Goal: Check status: Check status

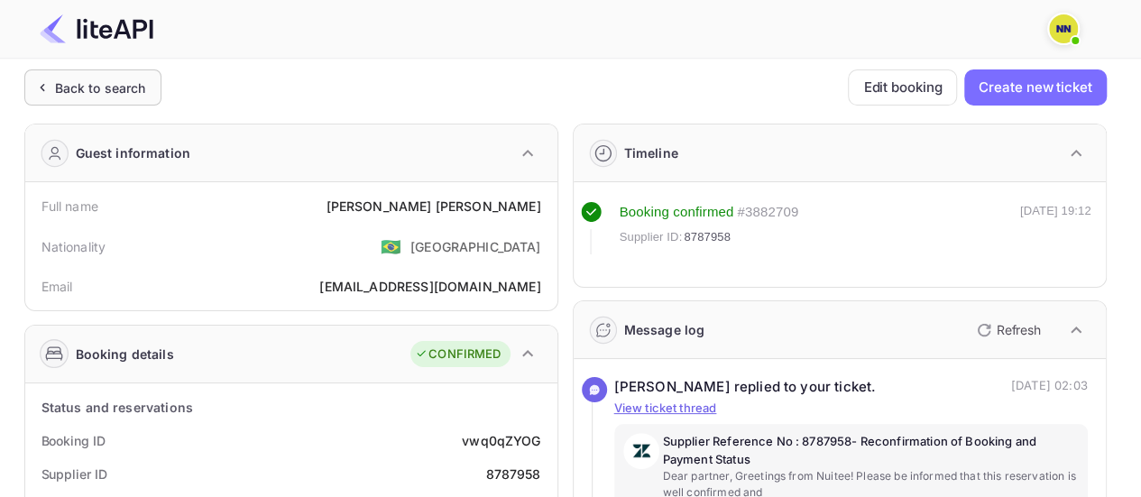
click at [126, 92] on div "Back to search" at bounding box center [100, 87] width 91 height 19
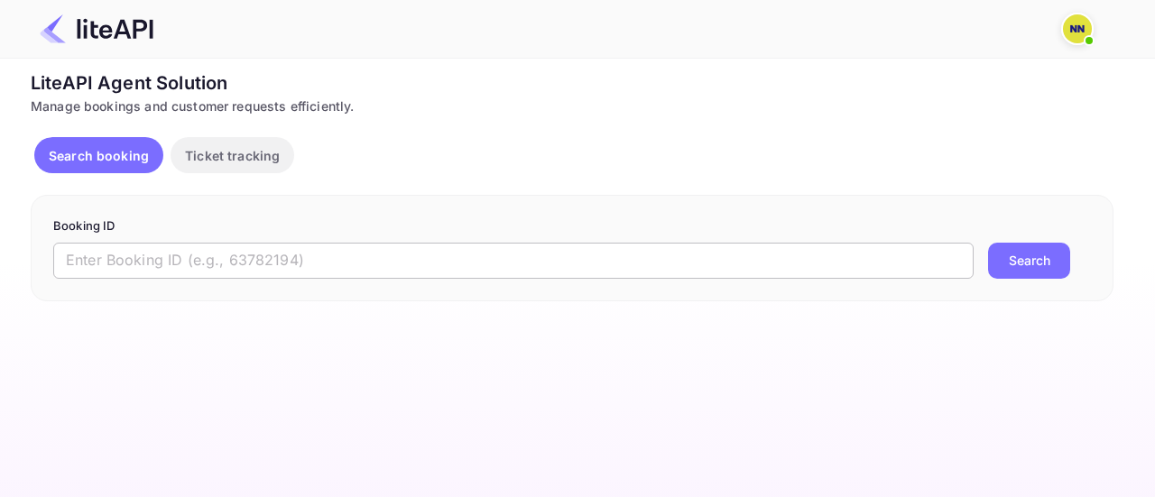
click at [265, 266] on input "text" at bounding box center [513, 261] width 920 height 36
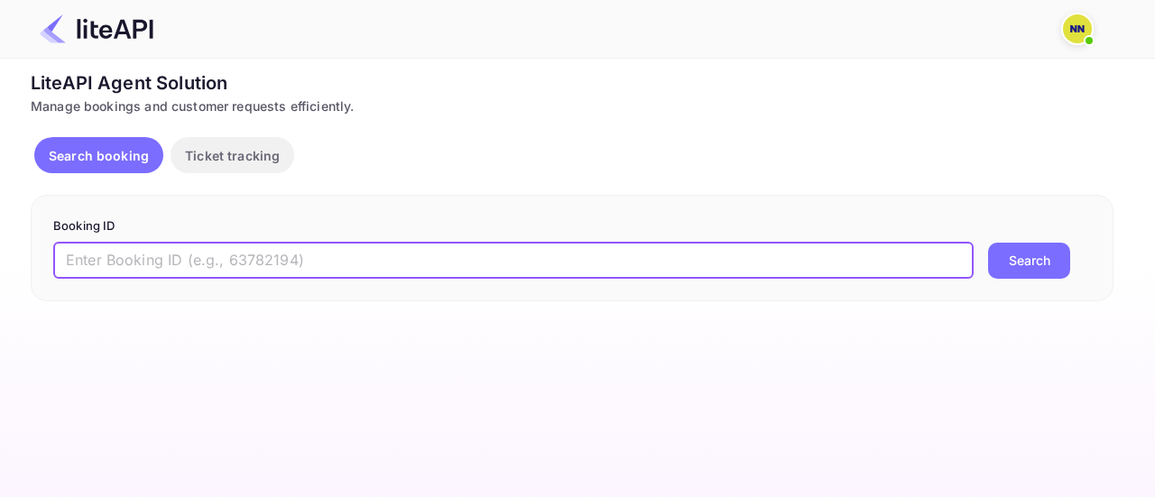
paste input "8108676"
type input "8108676"
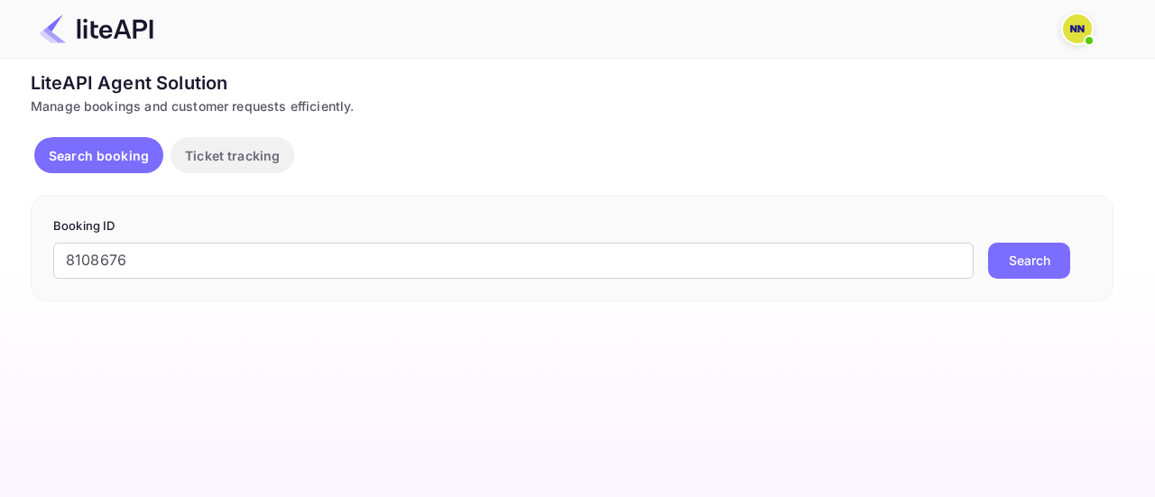
click at [1014, 263] on button "Search" at bounding box center [1029, 261] width 82 height 36
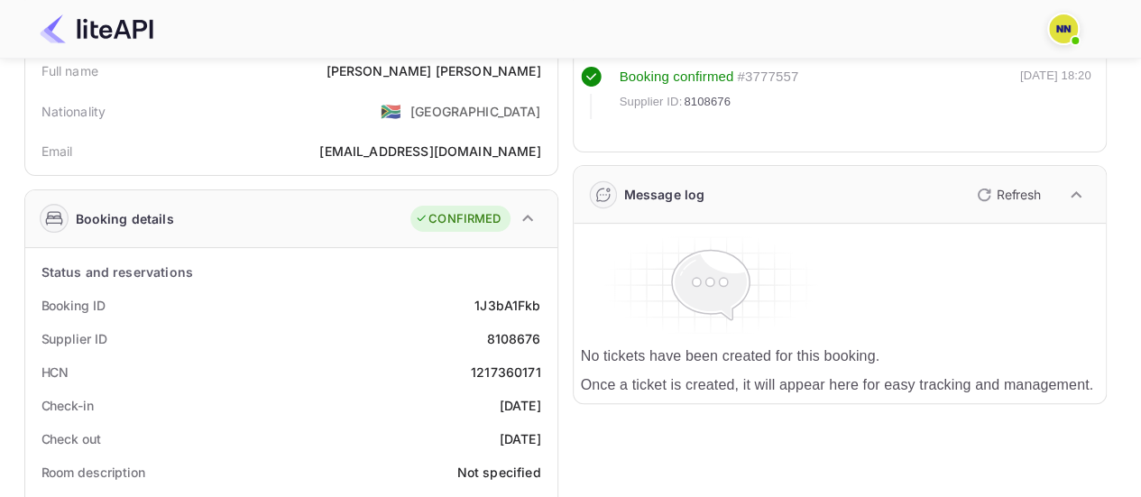
scroll to position [180, 0]
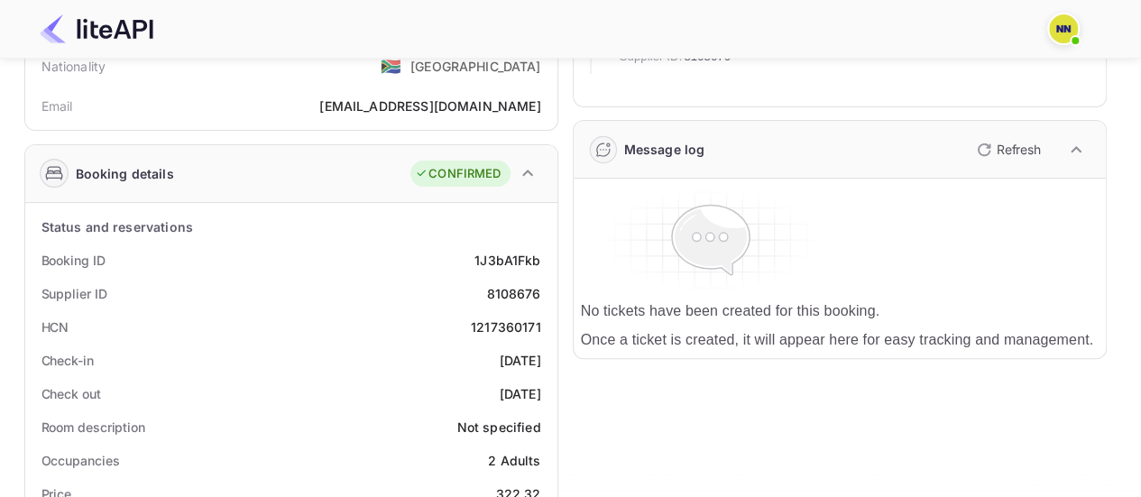
click at [505, 326] on div "1217360171" at bounding box center [506, 327] width 70 height 19
copy div "1217360171"
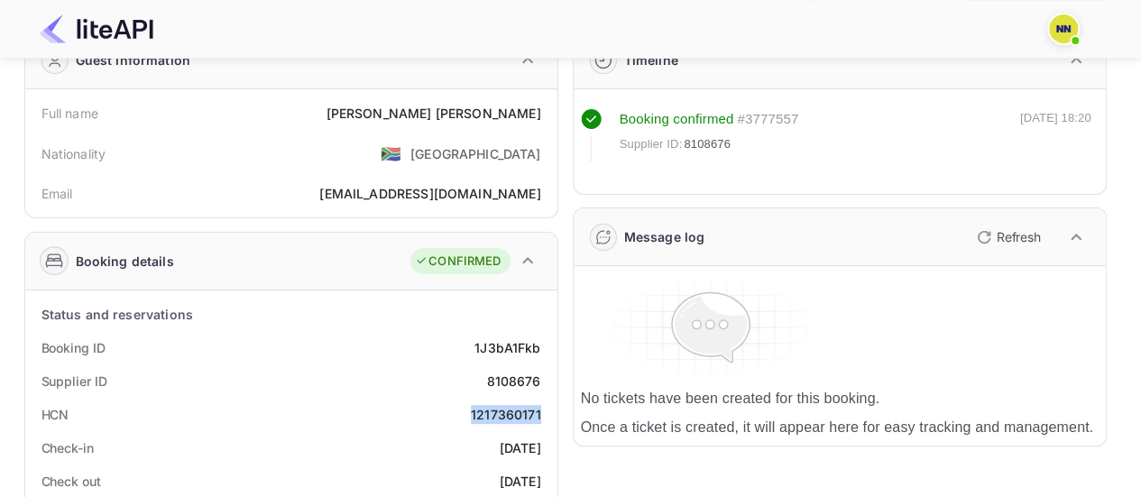
scroll to position [0, 0]
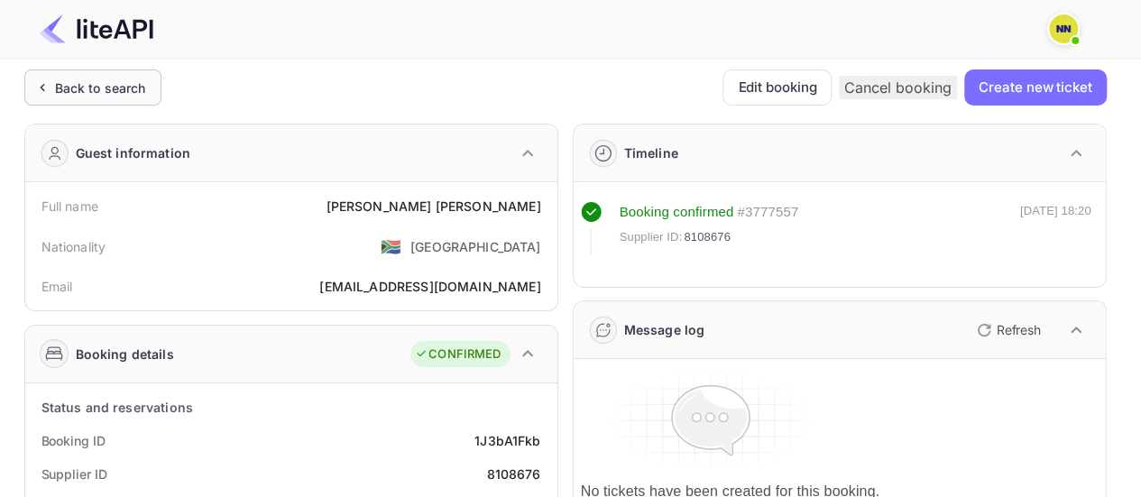
click at [129, 100] on div "Back to search" at bounding box center [92, 87] width 137 height 36
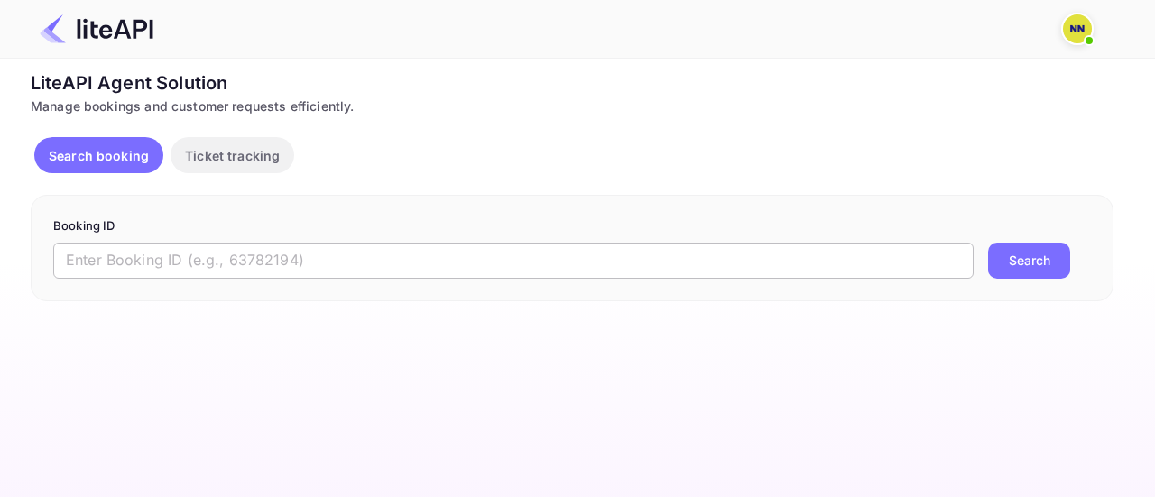
click at [402, 255] on input "text" at bounding box center [513, 261] width 920 height 36
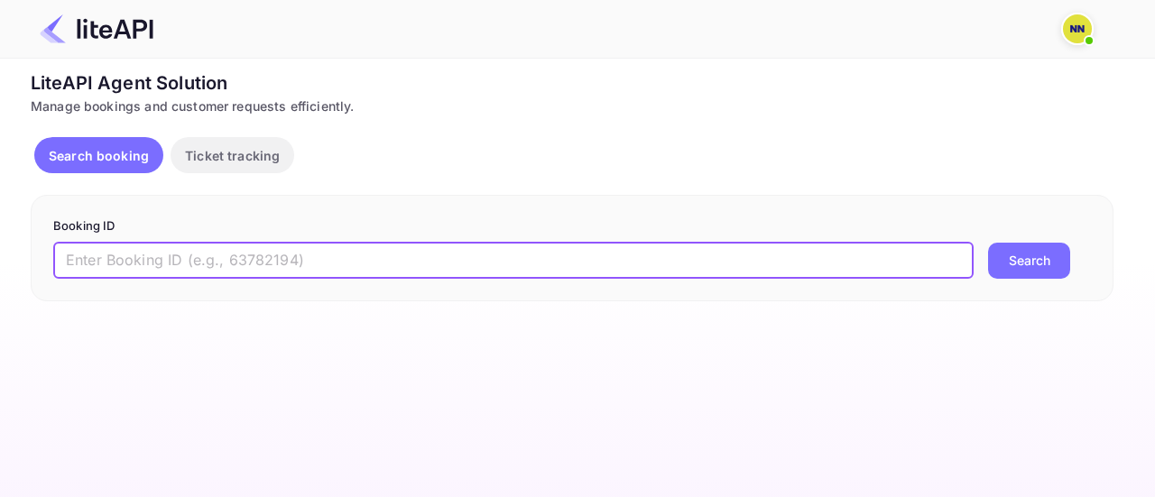
paste input "8583708"
type input "8583708"
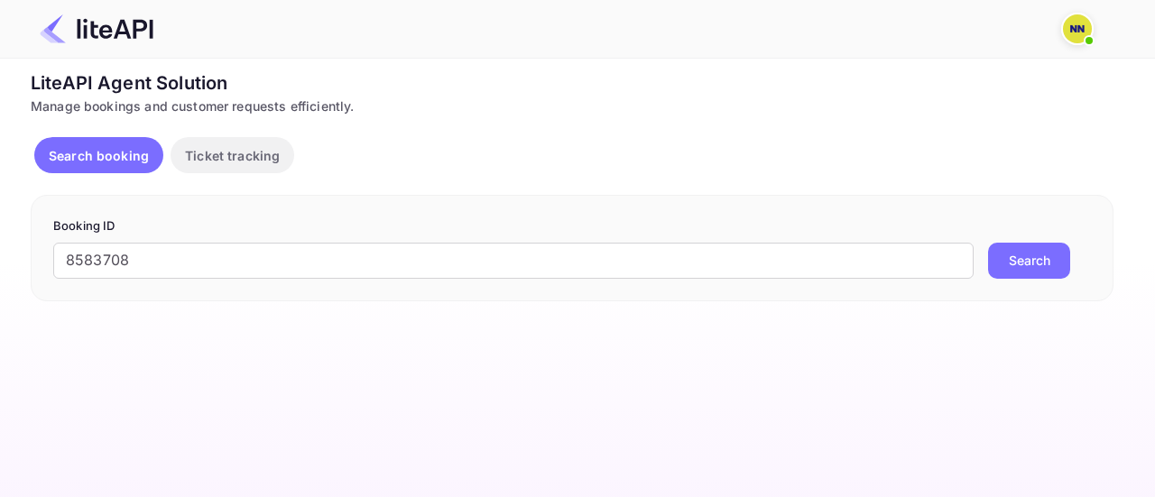
click at [1027, 264] on button "Search" at bounding box center [1029, 261] width 82 height 36
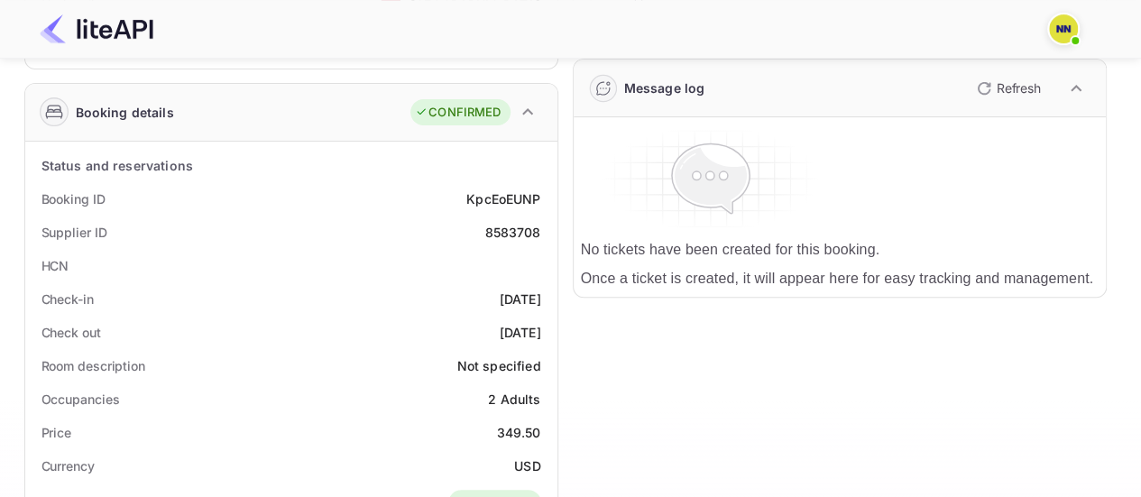
scroll to position [271, 0]
